Goal: Find specific page/section: Find specific page/section

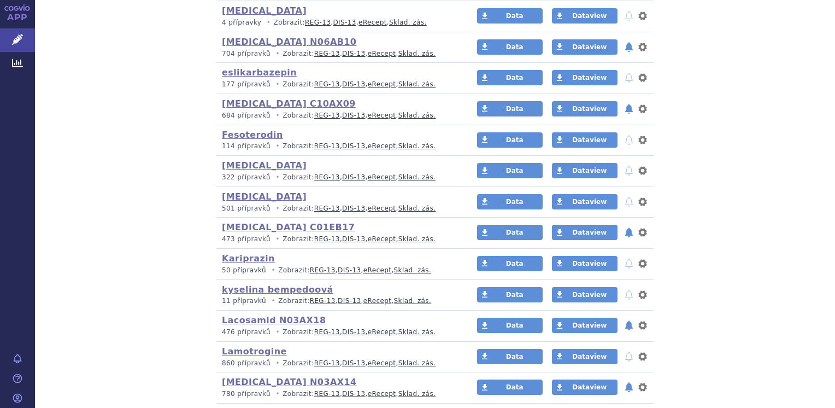
scroll to position [874, 0]
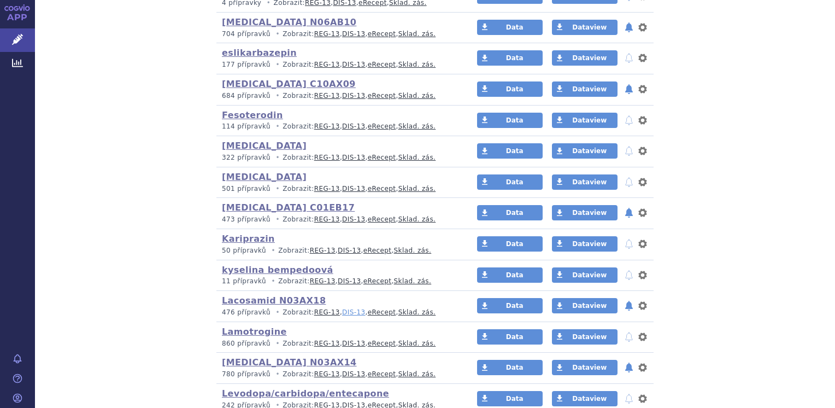
click at [342, 308] on link "DIS-13" at bounding box center [353, 312] width 23 height 8
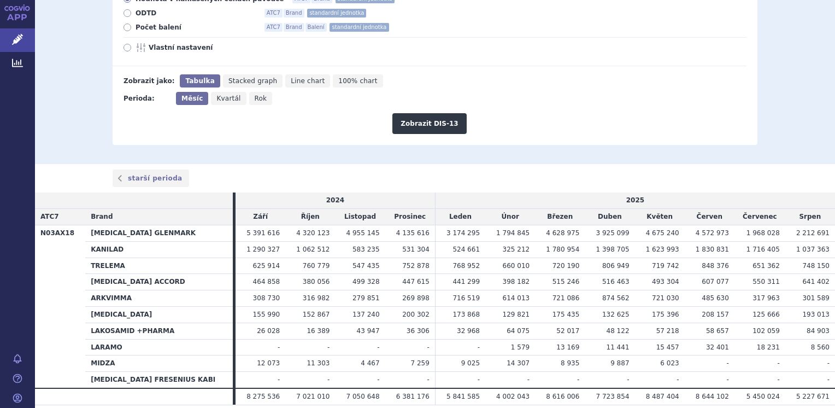
scroll to position [212, 0]
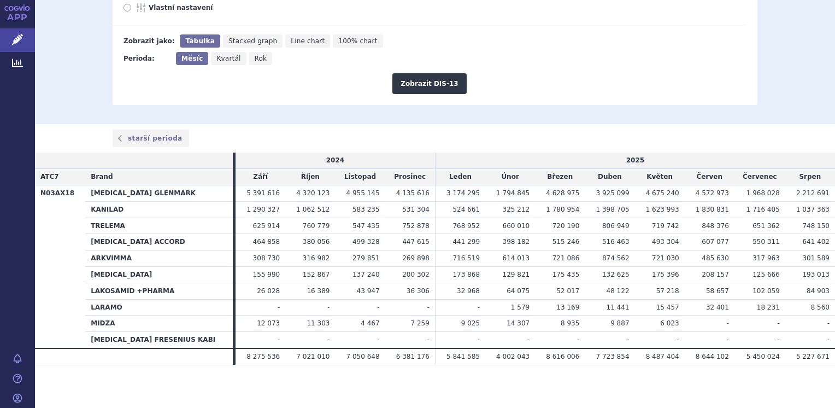
click at [124, 10] on icon at bounding box center [128, 8] width 8 height 8
click at [125, 10] on input "Vlastní nastavení" at bounding box center [128, 8] width 7 height 7
radio input "true"
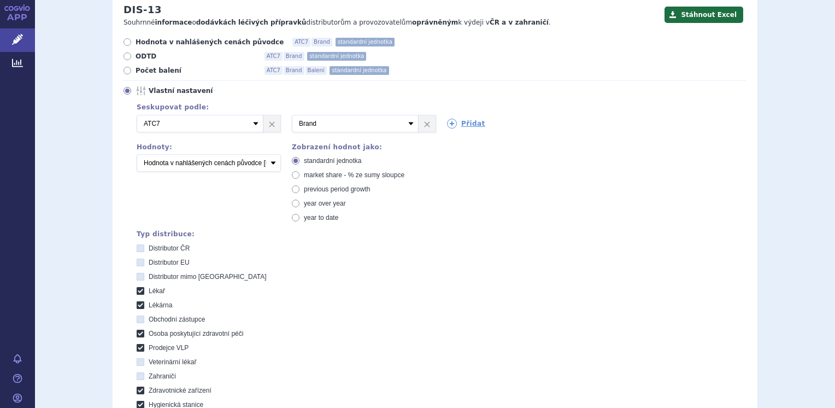
scroll to position [48, 0]
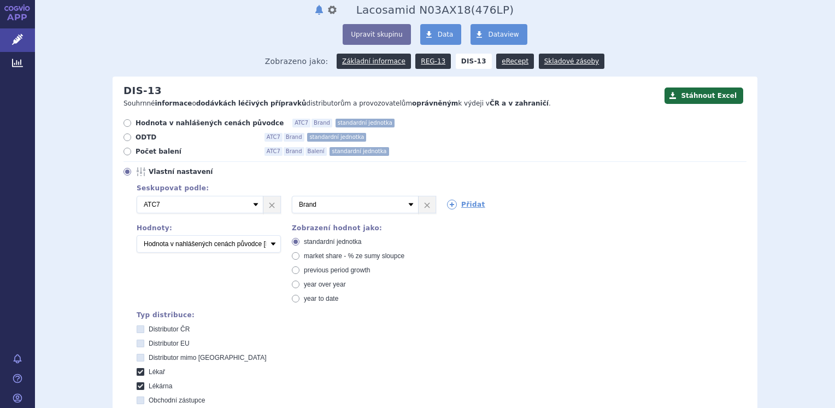
drag, startPoint x: 122, startPoint y: 173, endPoint x: 125, endPoint y: 159, distance: 14.5
click at [124, 169] on icon at bounding box center [128, 172] width 8 height 8
click at [125, 169] on input "Vlastní nastavení" at bounding box center [128, 172] width 7 height 7
click at [126, 155] on icon at bounding box center [128, 152] width 8 height 8
click at [126, 155] on input "Počet balení ATC7 Brand Balení standardní jednotka" at bounding box center [128, 152] width 7 height 7
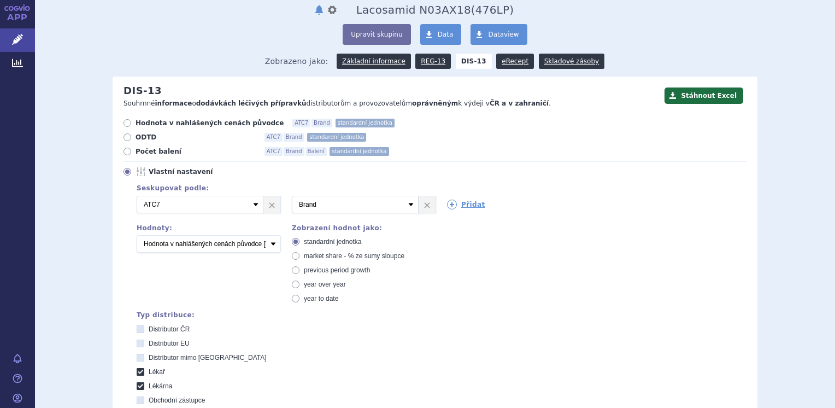
radio input "true"
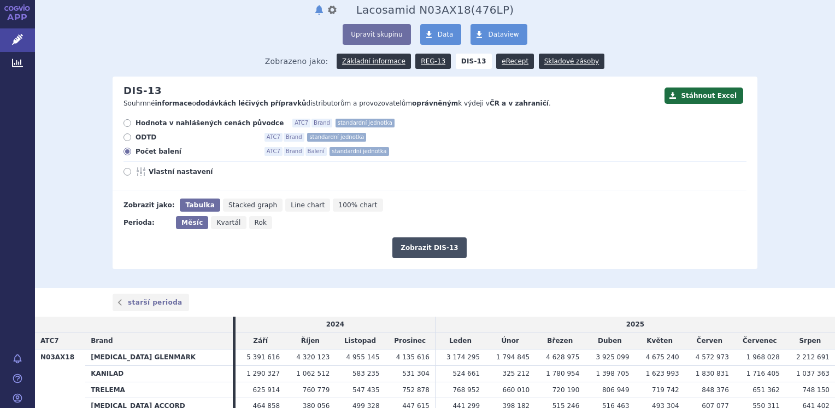
click at [436, 248] on button "Zobrazit DIS-13" at bounding box center [429, 247] width 74 height 21
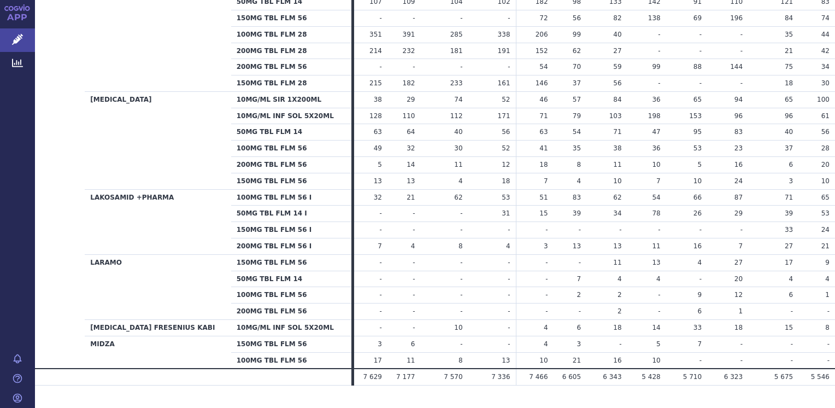
scroll to position [810, 0]
